Goal: Transaction & Acquisition: Purchase product/service

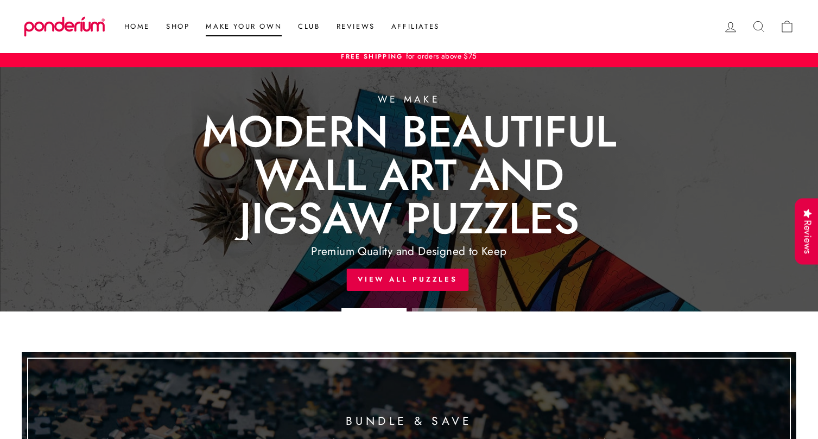
click at [234, 29] on link "Make Your Own" at bounding box center [244, 27] width 92 height 20
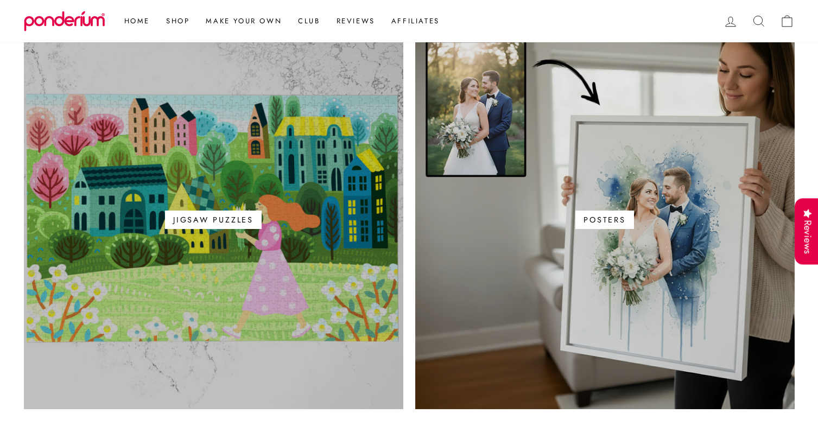
scroll to position [655, 0]
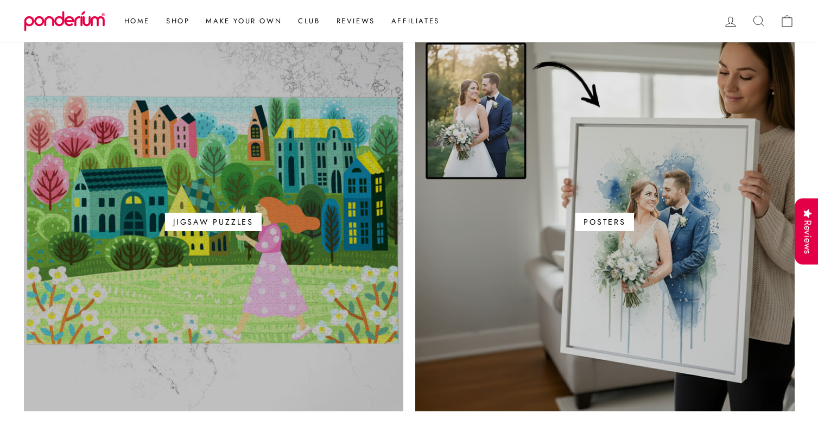
click at [221, 252] on link "Jigsaw Puzzles" at bounding box center [213, 221] width 379 height 379
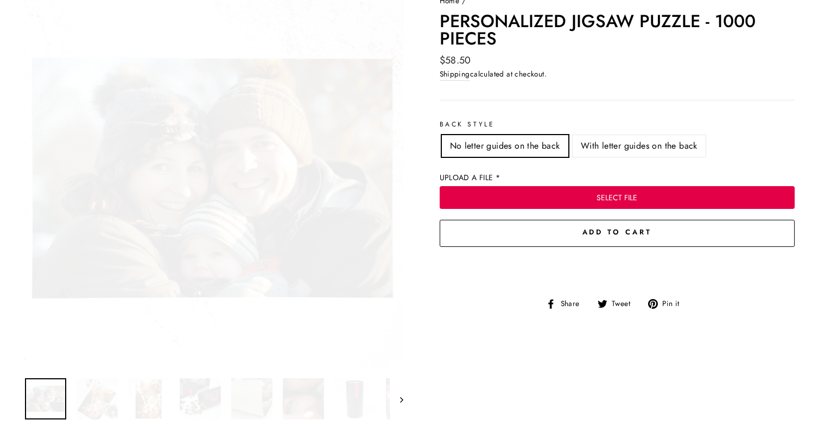
scroll to position [126, 0]
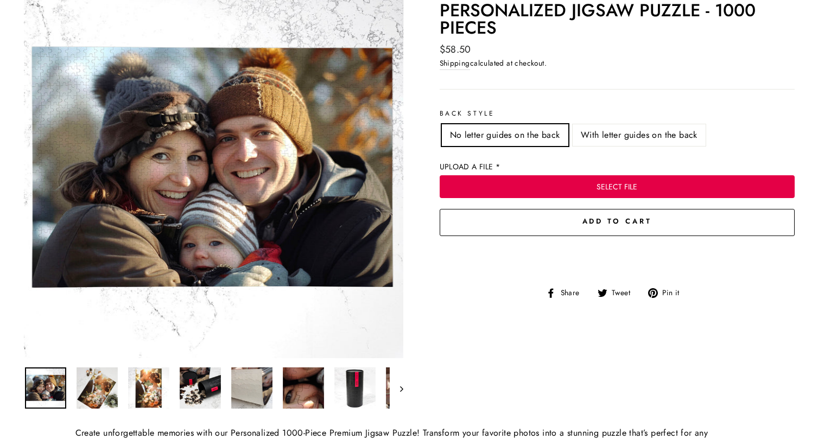
click at [98, 390] on img at bounding box center [97, 387] width 41 height 41
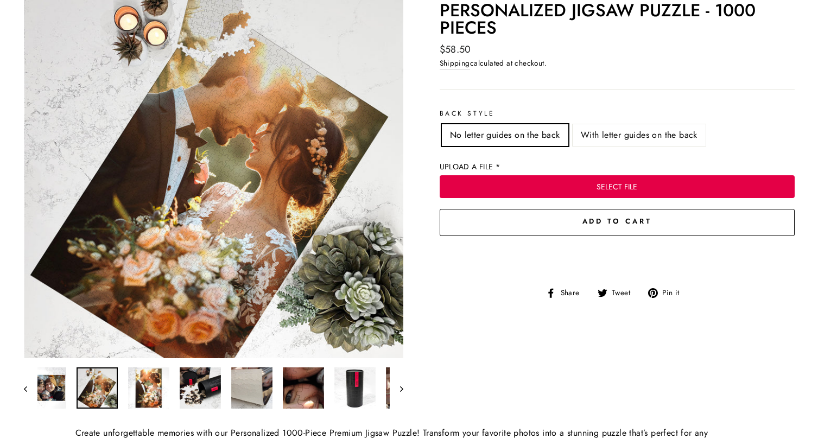
click at [140, 379] on img at bounding box center [148, 387] width 41 height 41
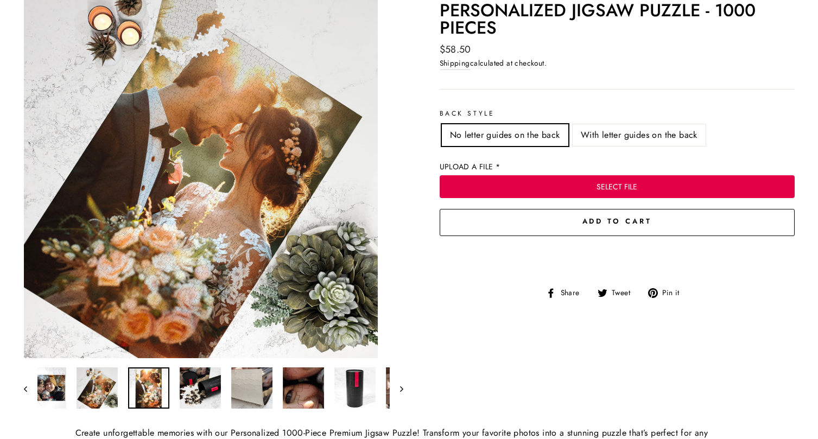
scroll to position [0, 50]
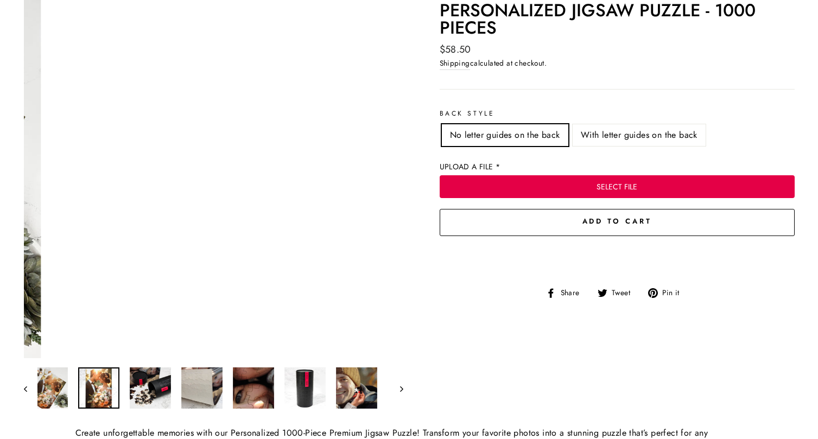
click at [155, 381] on img at bounding box center [150, 387] width 41 height 41
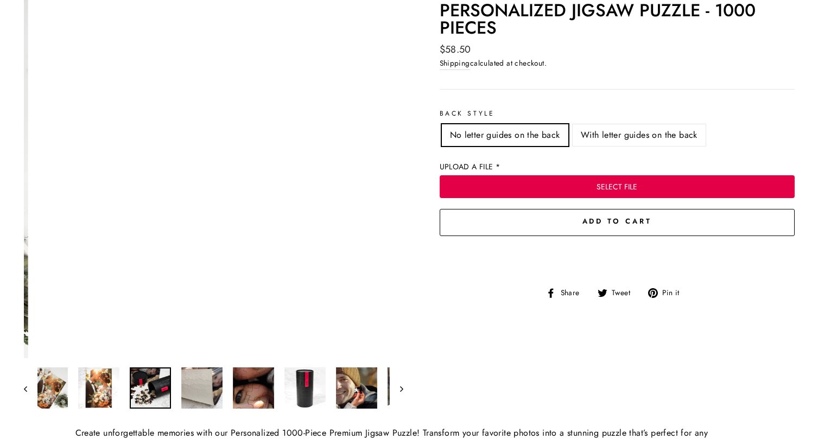
scroll to position [0, 101]
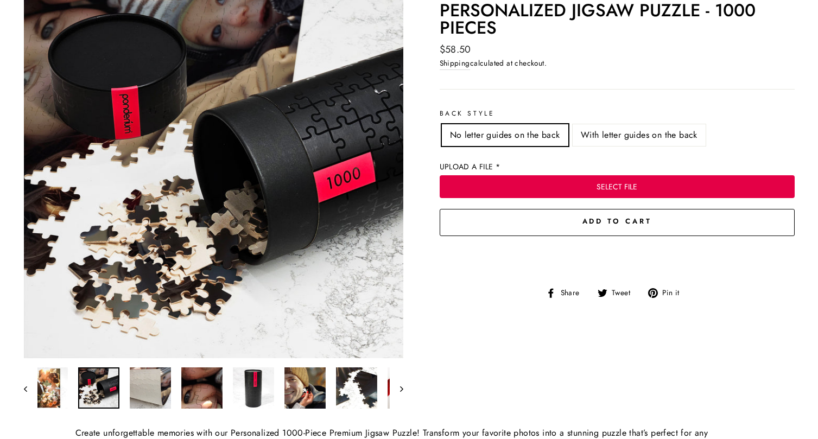
click at [153, 396] on img at bounding box center [150, 387] width 41 height 41
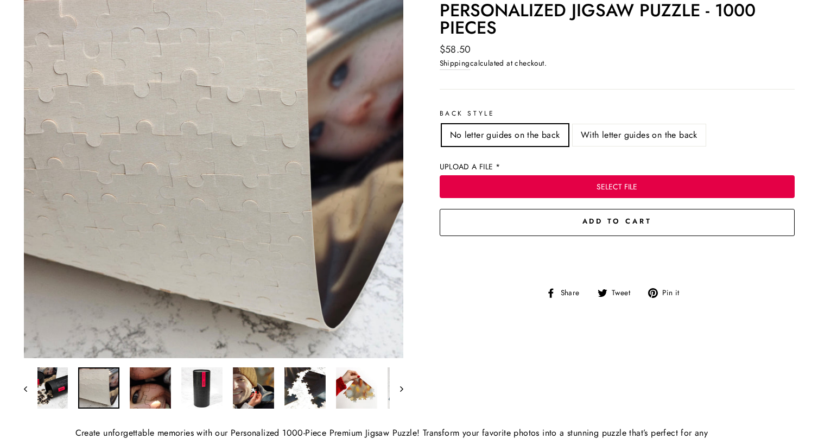
click at [251, 395] on img at bounding box center [253, 387] width 41 height 41
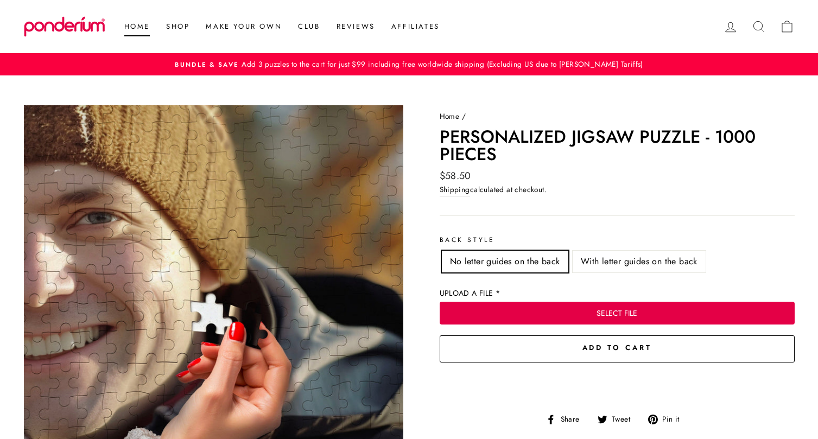
scroll to position [0, 0]
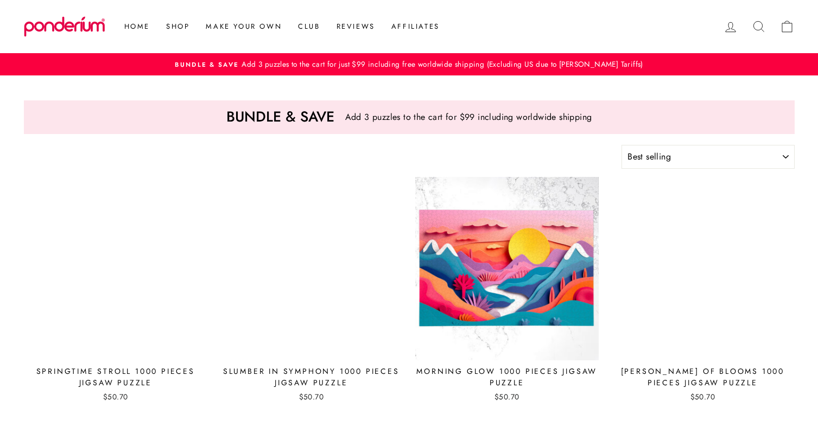
select select "best-selling"
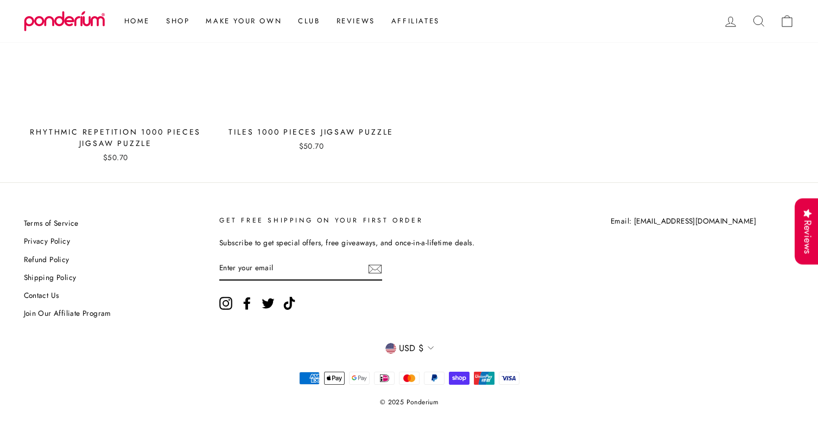
scroll to position [4925, 0]
